Goal: Task Accomplishment & Management: Manage account settings

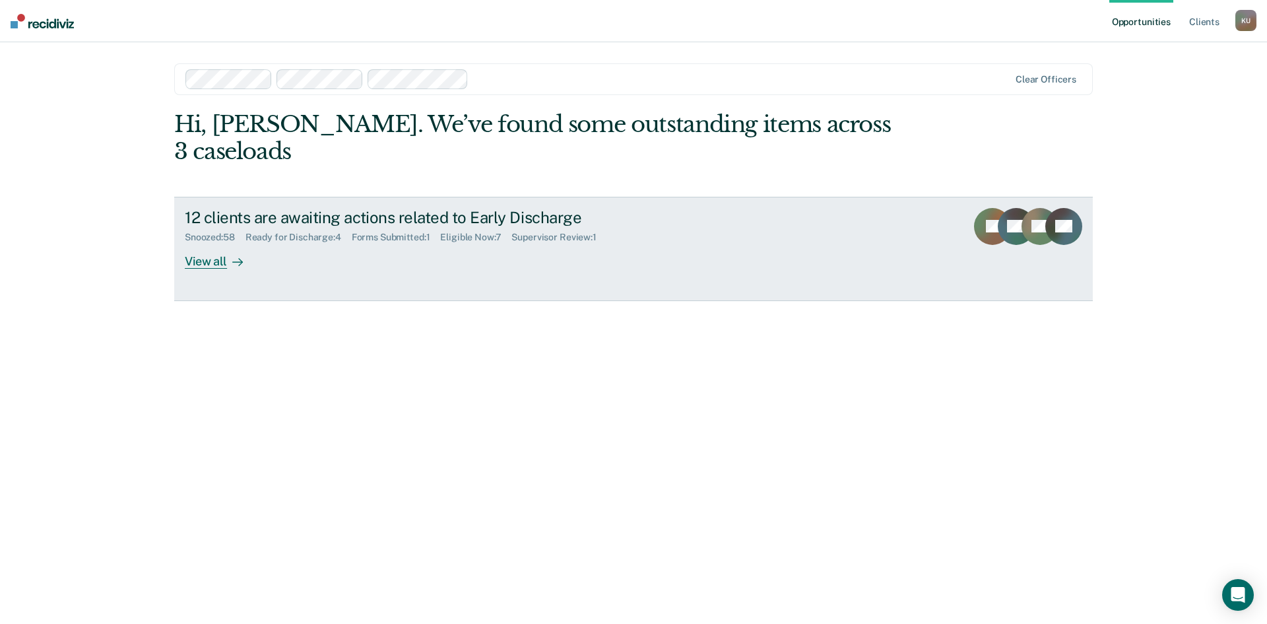
click at [565, 232] on div "Supervisor Review : 1" at bounding box center [558, 237] width 95 height 11
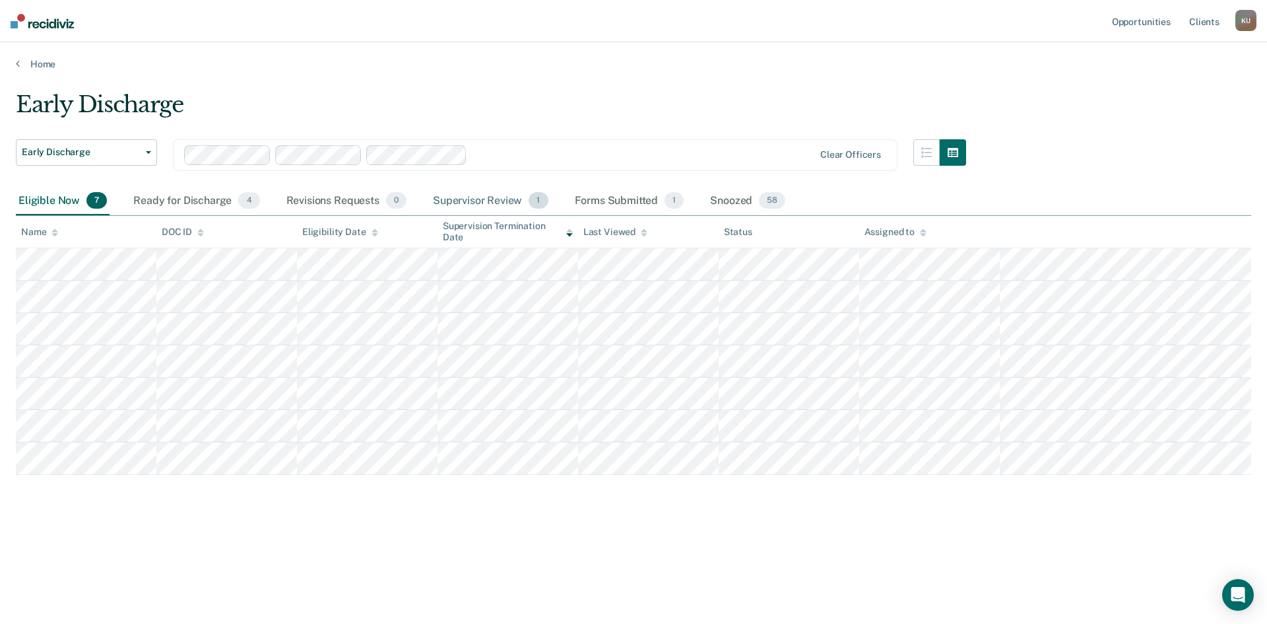
click at [499, 194] on div "Supervisor Review 1" at bounding box center [490, 201] width 121 height 29
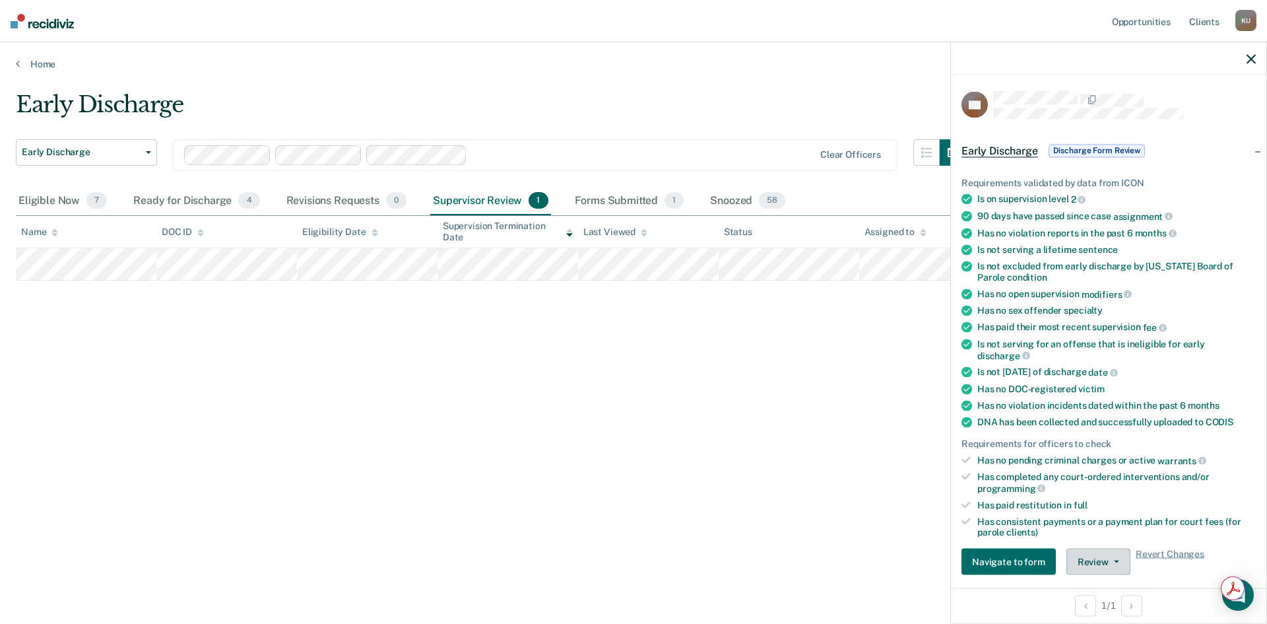
click at [1080, 560] on button "Review" at bounding box center [1098, 561] width 64 height 26
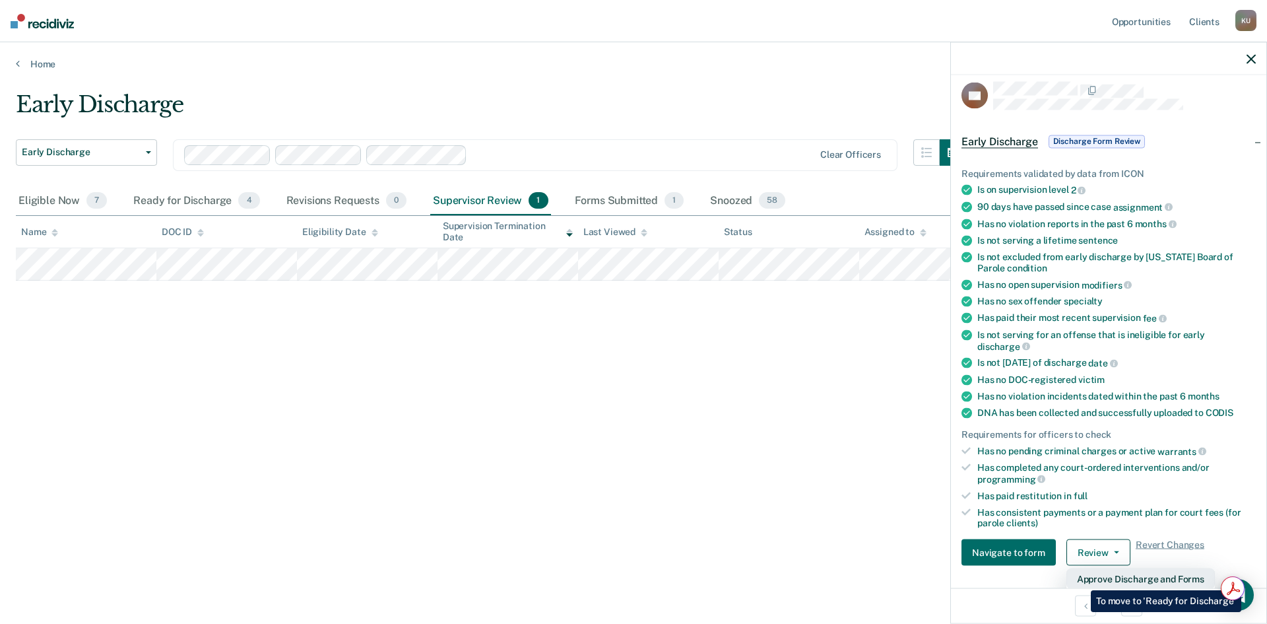
click at [1081, 580] on button "Approve Discharge and Forms" at bounding box center [1140, 578] width 148 height 21
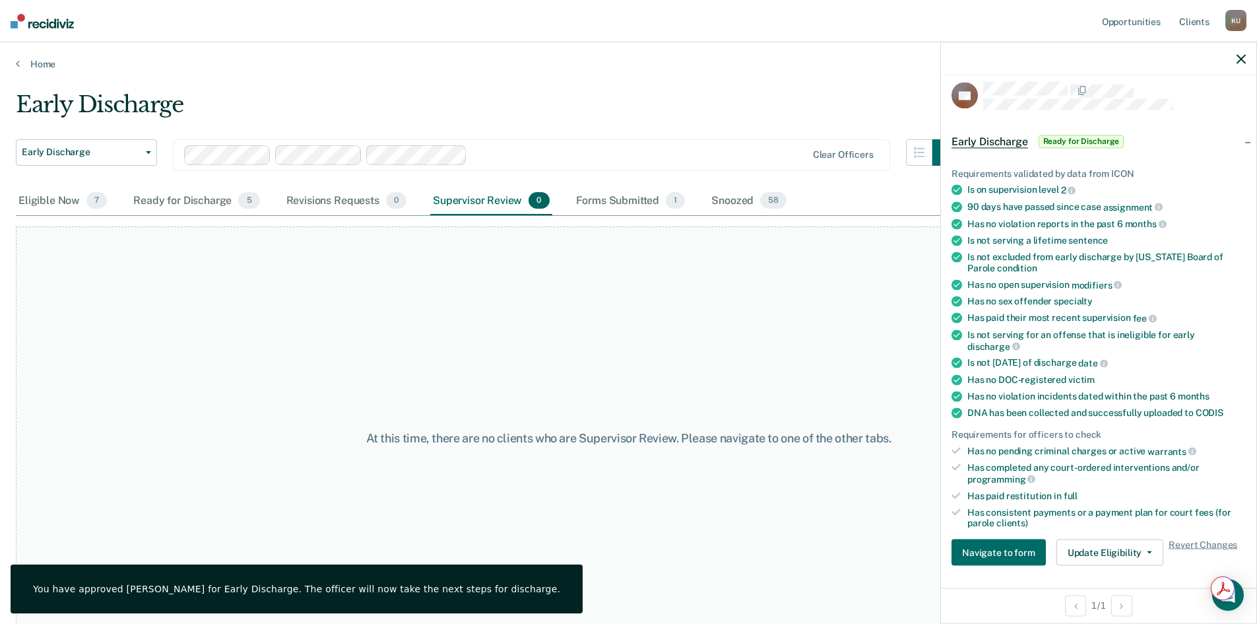
click at [703, 276] on div "At this time, there are no clients who are Supervisor Review. Please navigate t…" at bounding box center [628, 437] width 1225 height 423
click at [615, 188] on div "Forms Submitted 1" at bounding box center [630, 201] width 115 height 29
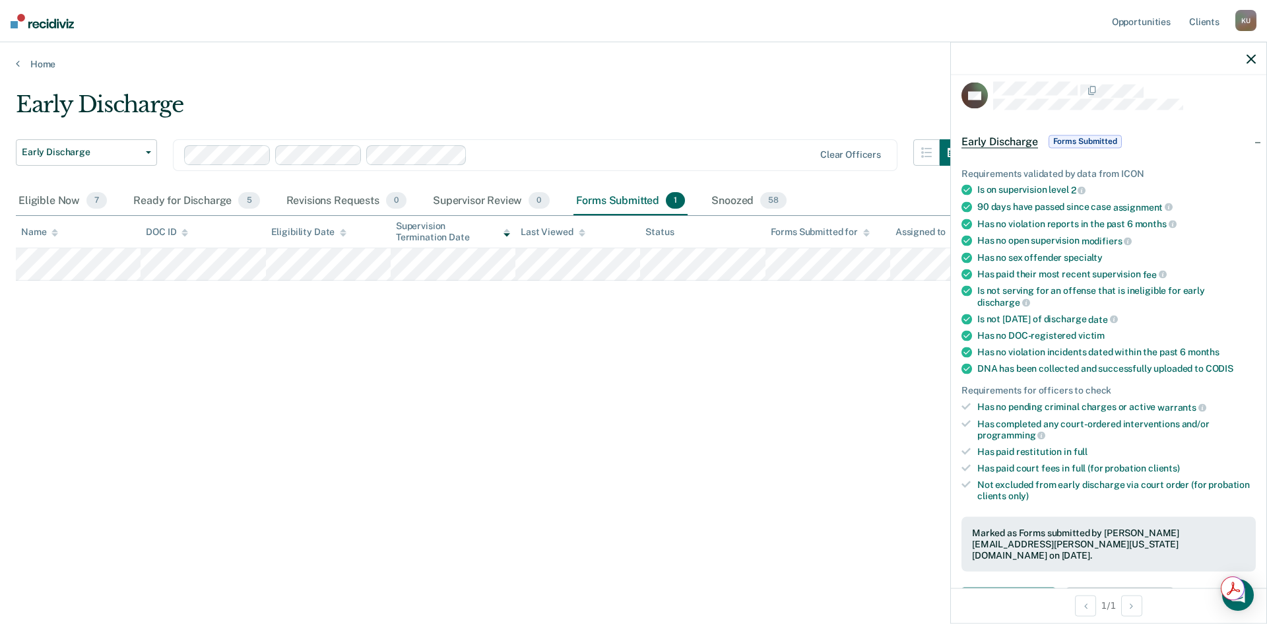
click at [1107, 587] on button "Update Eligibility" at bounding box center [1119, 600] width 107 height 26
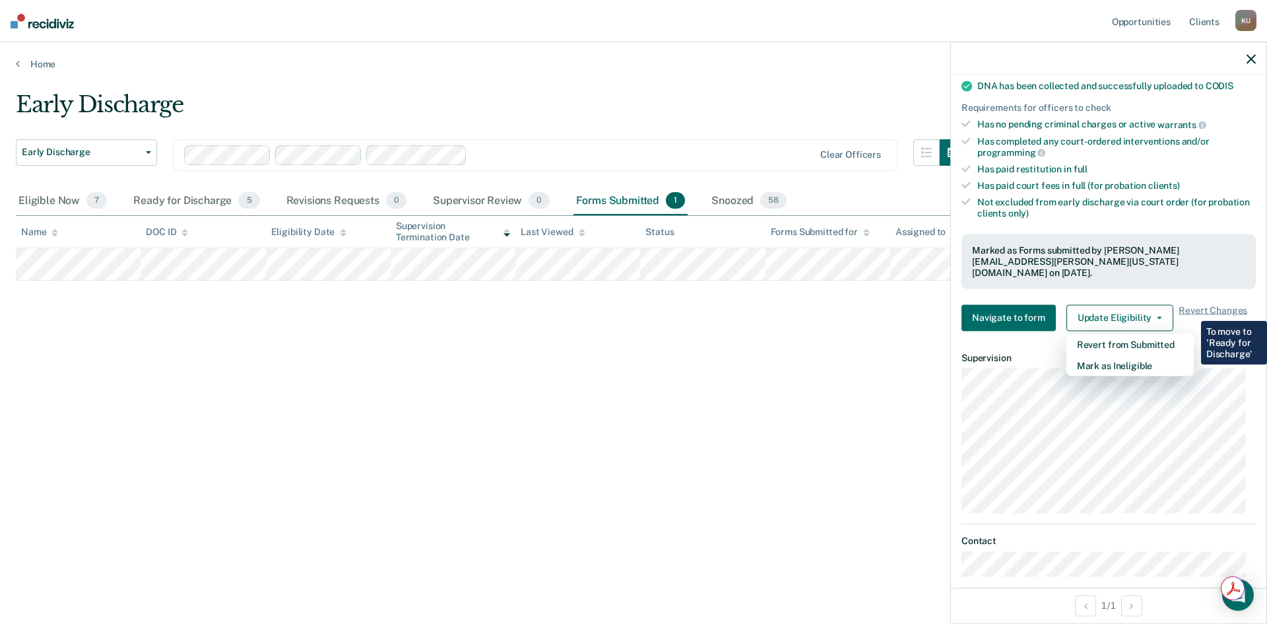
click at [686, 410] on div "Early Discharge Early Discharge Early Discharge Clear officers Eligible Now 7 R…" at bounding box center [633, 308] width 1235 height 434
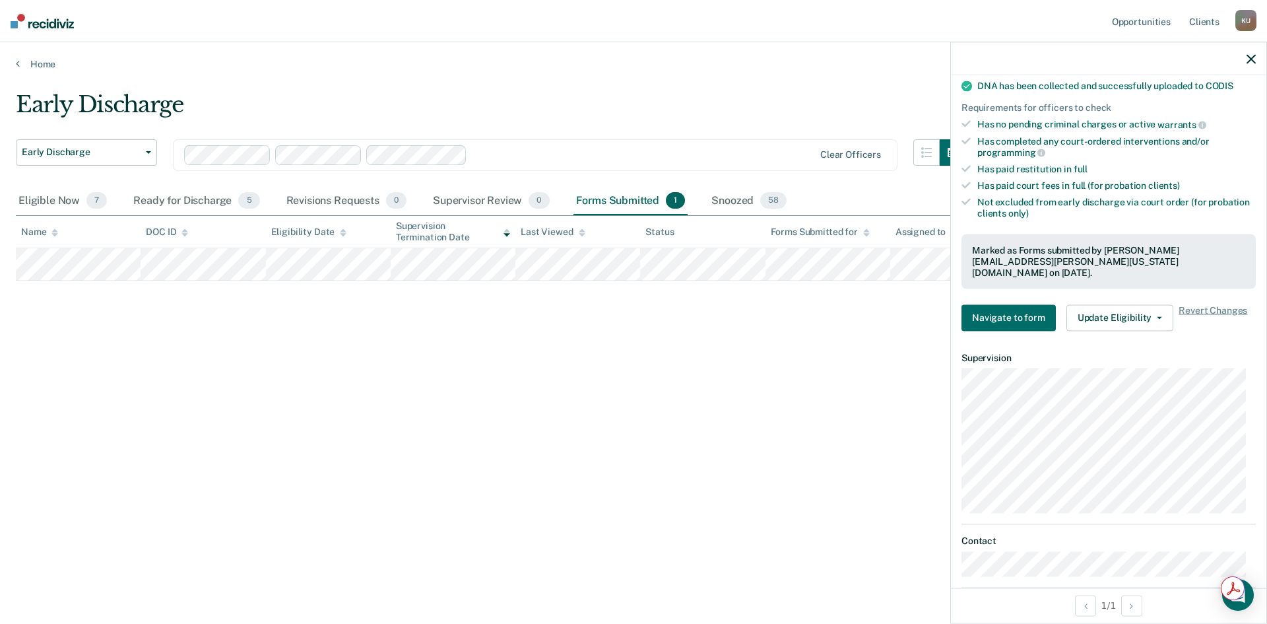
click at [1245, 61] on div at bounding box center [1108, 58] width 315 height 33
click at [1253, 58] on icon "button" at bounding box center [1251, 58] width 9 height 9
